Goal: Download file/media

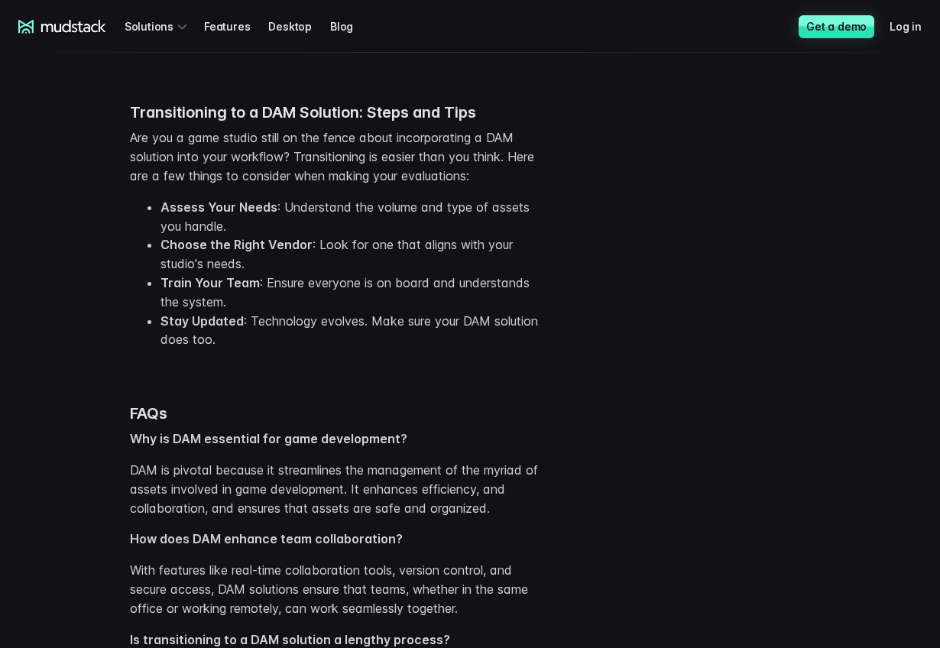
scroll to position [4251, 0]
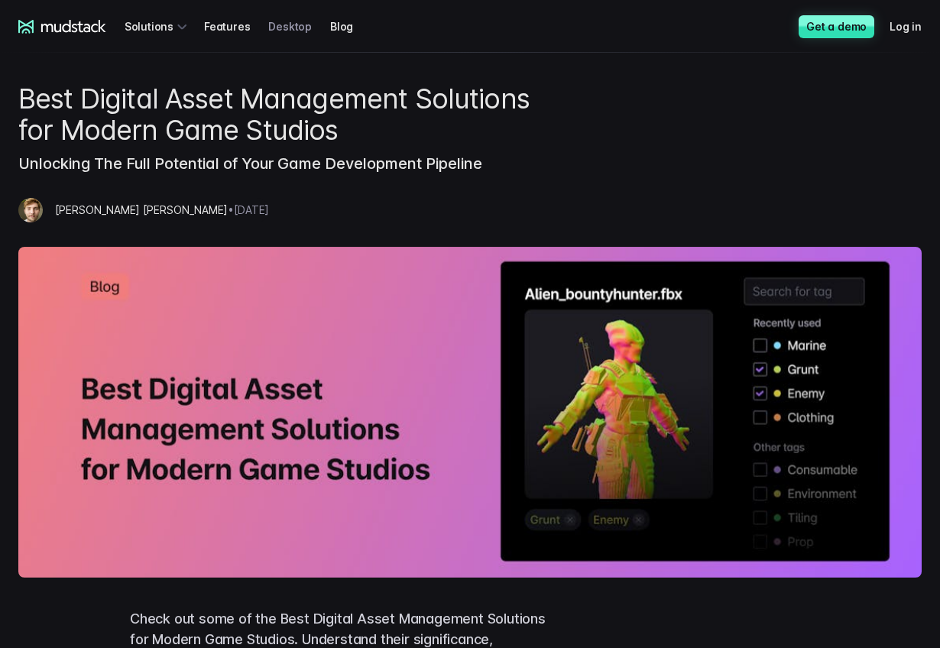
click at [289, 18] on link "Desktop" at bounding box center [299, 26] width 62 height 28
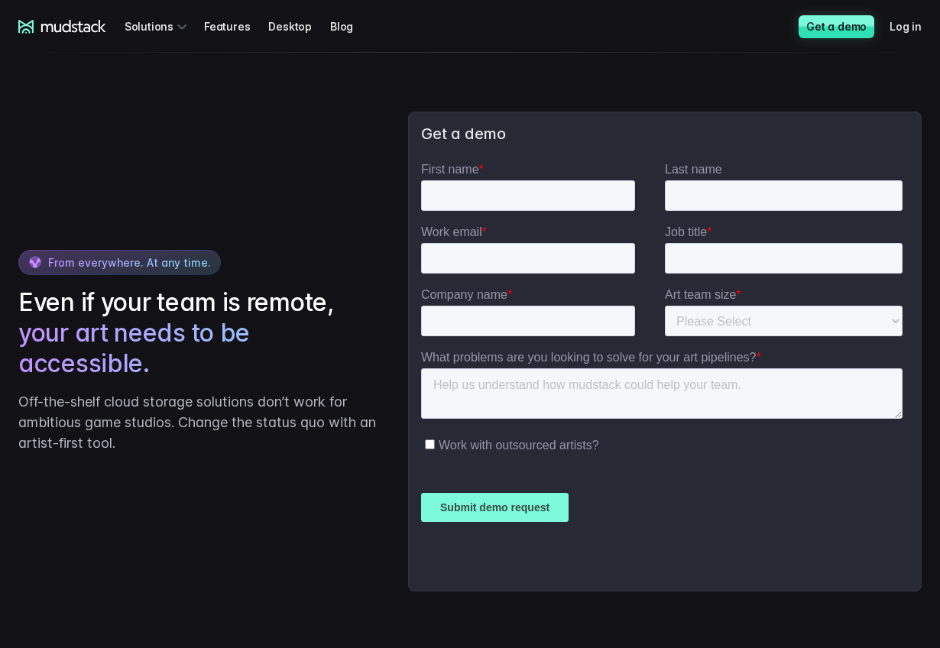
scroll to position [3220, 0]
